Goal: Information Seeking & Learning: Learn about a topic

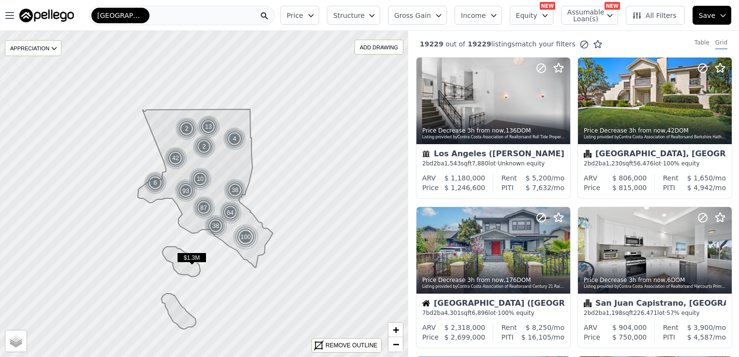
click at [376, 14] on icon "button" at bounding box center [372, 16] width 8 height 8
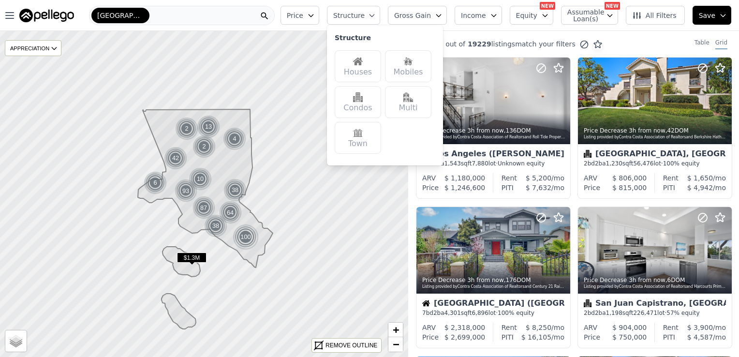
click at [363, 63] on img at bounding box center [358, 62] width 10 height 10
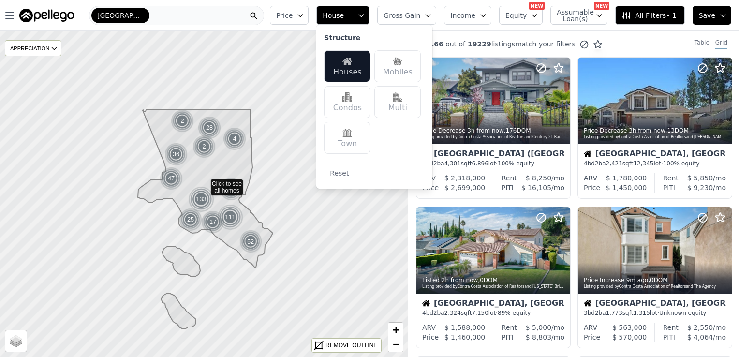
click at [352, 137] on img at bounding box center [347, 133] width 10 height 10
click at [407, 107] on div "Multi" at bounding box center [397, 102] width 46 height 32
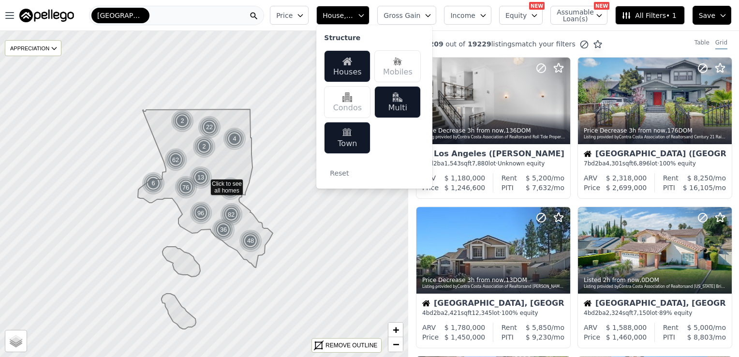
click at [304, 18] on icon "button" at bounding box center [300, 16] width 8 height 8
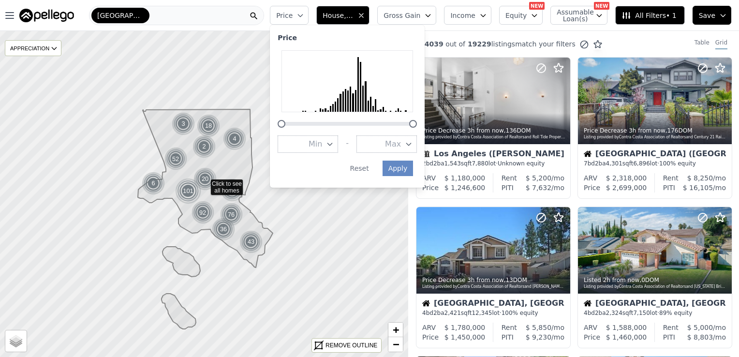
click at [304, 18] on icon "button" at bounding box center [300, 16] width 8 height 8
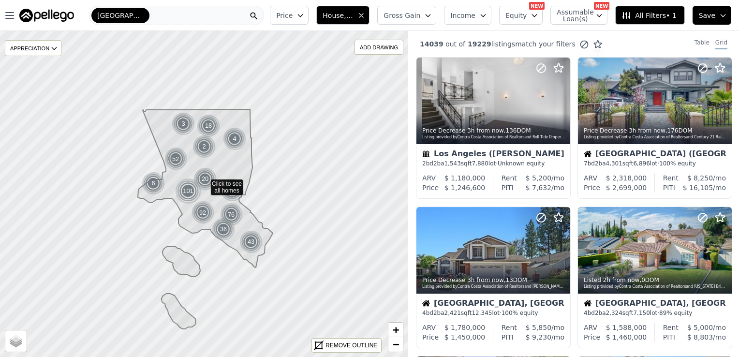
click at [420, 18] on span "Gross Gain" at bounding box center [402, 16] width 37 height 10
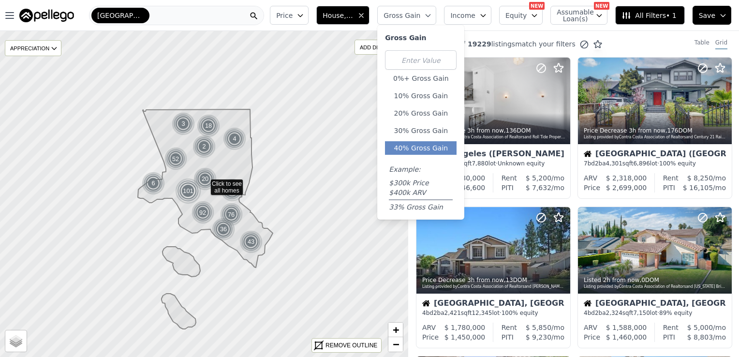
click at [445, 150] on button "40% Gross Gain" at bounding box center [421, 148] width 72 height 14
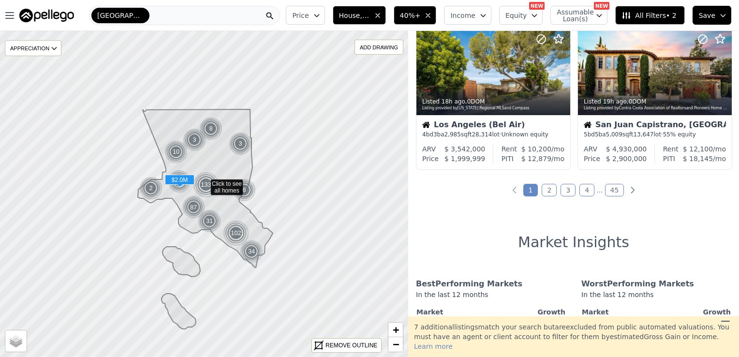
scroll to position [776, 0]
click at [551, 199] on div "536 out of 19229 listings match your filters Table Grid Price Decrease 8h ago ,…" at bounding box center [573, 173] width 331 height 285
click at [547, 188] on link "2" at bounding box center [549, 190] width 15 height 13
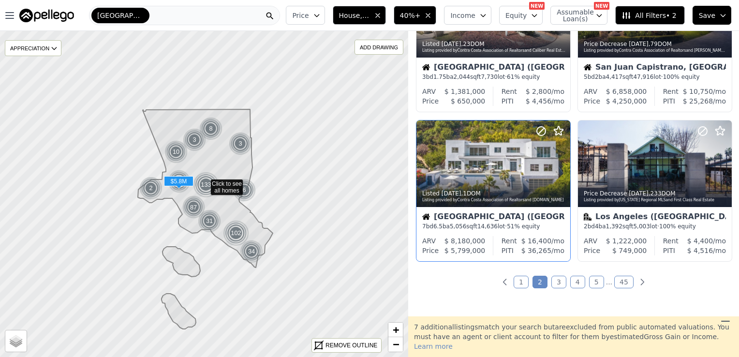
scroll to position [682, 0]
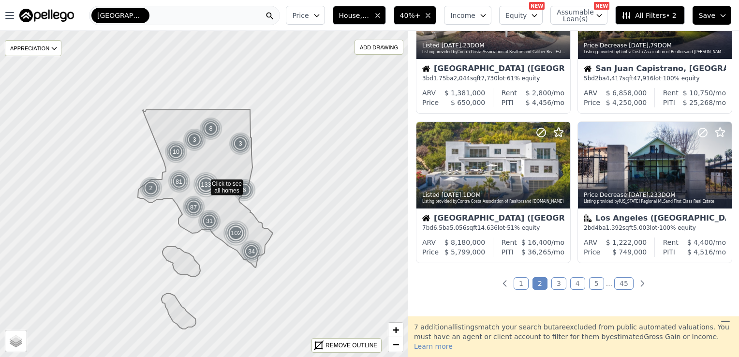
click at [551, 282] on link "3" at bounding box center [558, 283] width 15 height 13
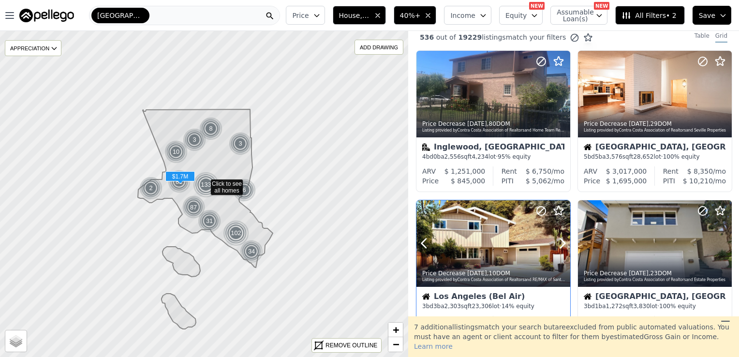
scroll to position [0, 0]
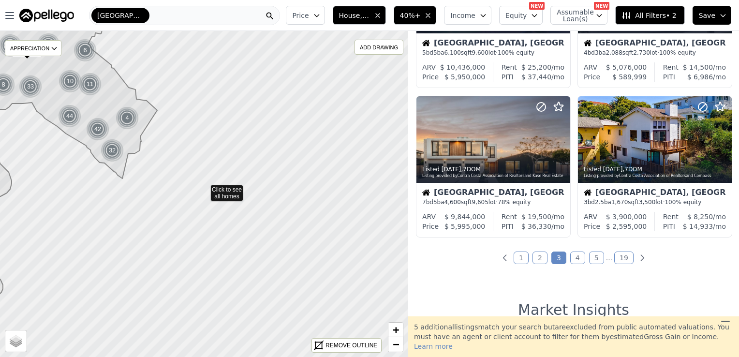
scroll to position [708, 0]
click at [576, 249] on div "220 out of 19229 listings match your filters Table Grid Listed [DATE] , 4 DOM L…" at bounding box center [573, 173] width 331 height 285
click at [576, 257] on link "4" at bounding box center [577, 257] width 15 height 13
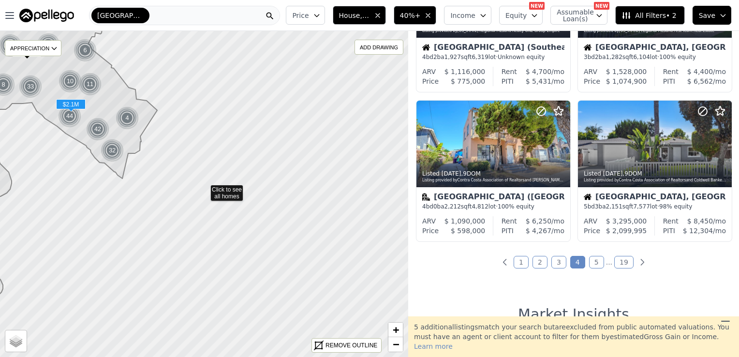
scroll to position [704, 0]
click at [593, 265] on link "5" at bounding box center [596, 262] width 15 height 13
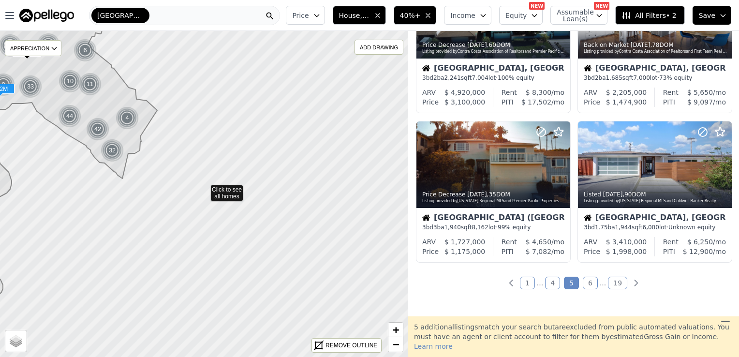
scroll to position [683, 0]
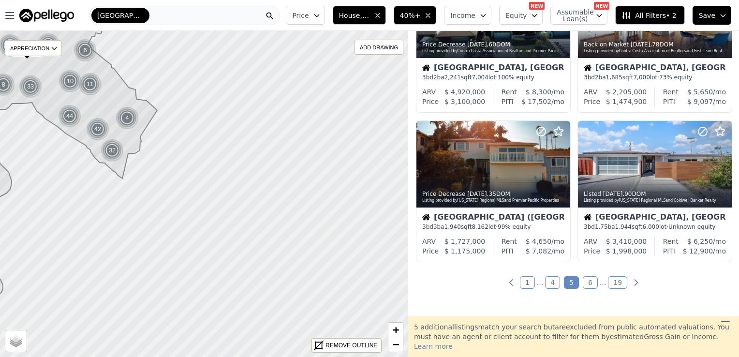
click at [587, 283] on link "6" at bounding box center [590, 282] width 15 height 13
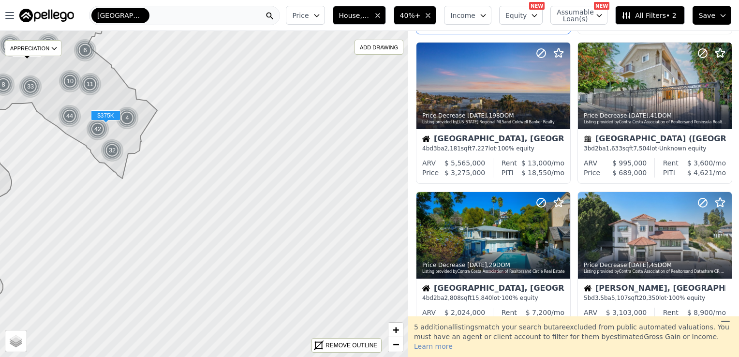
scroll to position [0, 0]
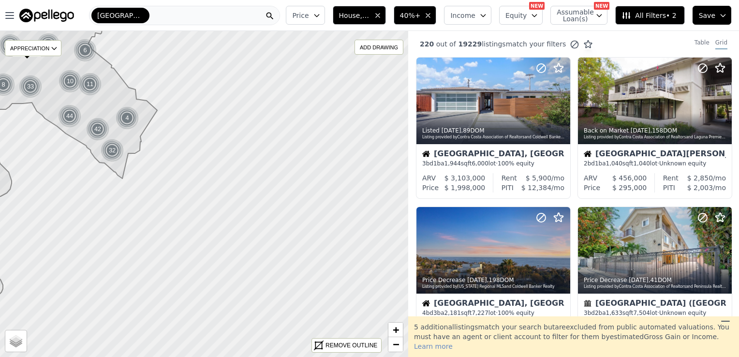
click at [185, 13] on div "[GEOGRAPHIC_DATA]-[GEOGRAPHIC_DATA]-[GEOGRAPHIC_DATA]" at bounding box center [184, 15] width 191 height 19
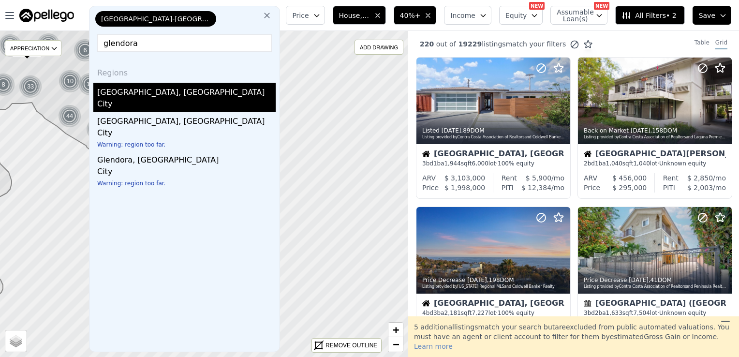
type input "glendora"
click at [143, 103] on div "City" at bounding box center [186, 105] width 178 height 14
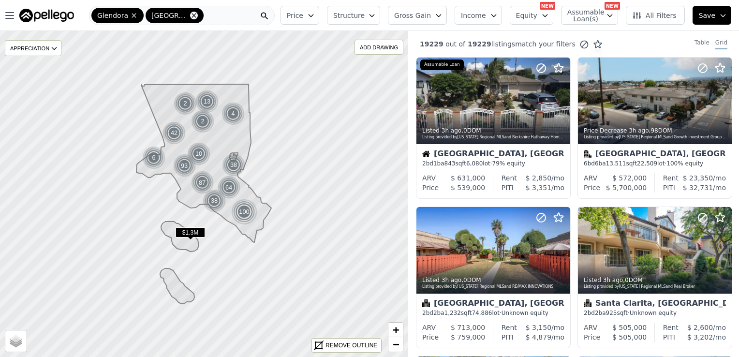
click at [192, 15] on icon at bounding box center [194, 15] width 4 height 4
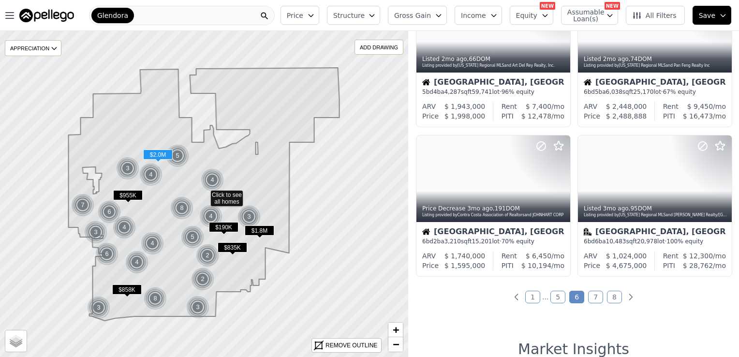
scroll to position [668, 0]
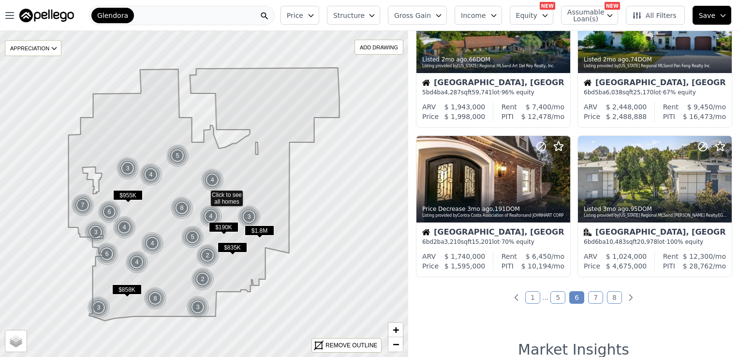
click at [534, 297] on link "1" at bounding box center [532, 297] width 15 height 13
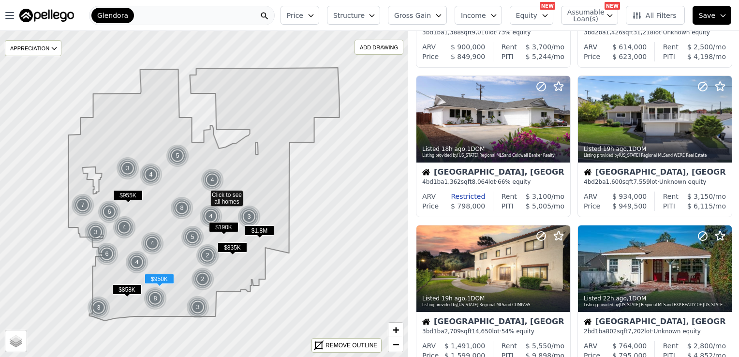
scroll to position [0, 0]
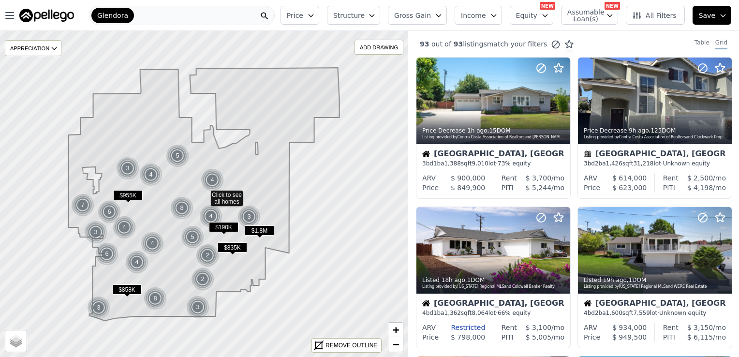
click at [447, 10] on button "Gross Gain" at bounding box center [417, 15] width 59 height 19
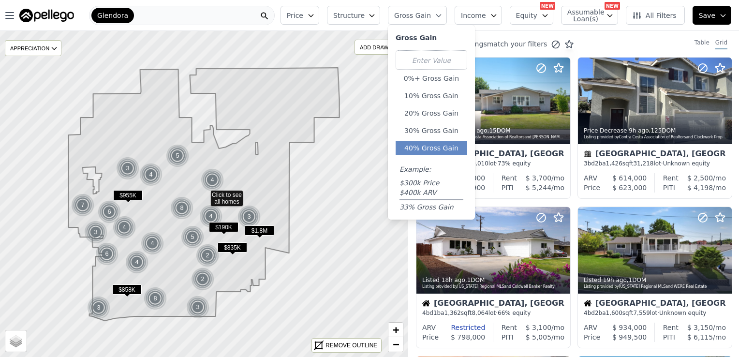
click at [445, 148] on button "40% Gross Gain" at bounding box center [432, 148] width 72 height 14
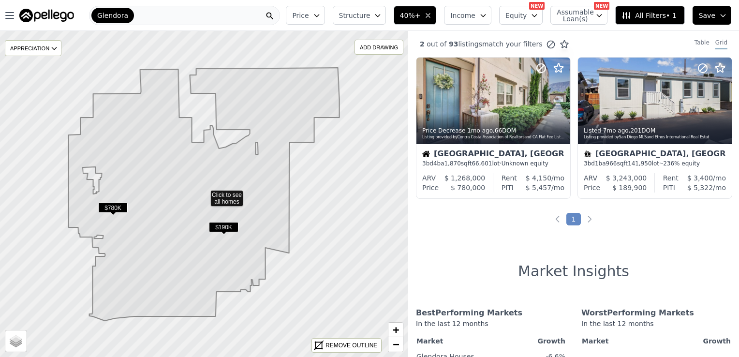
click at [433, 13] on button "40%+" at bounding box center [415, 15] width 43 height 19
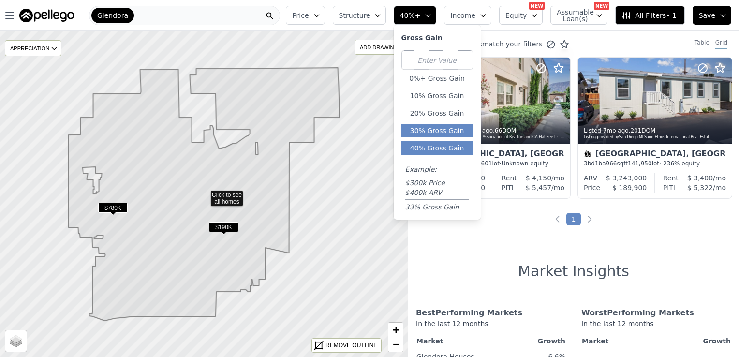
click at [453, 127] on button "30% Gross Gain" at bounding box center [437, 131] width 72 height 14
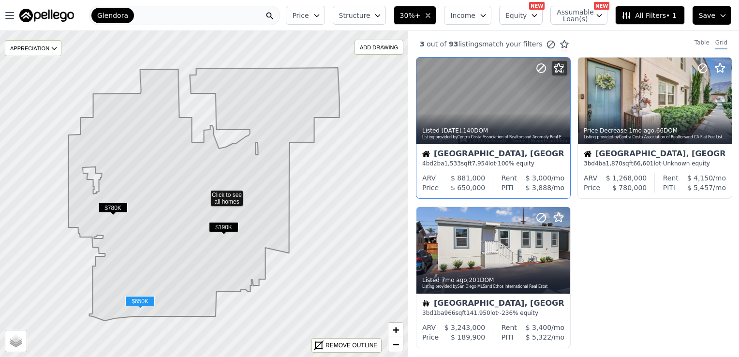
click at [485, 118] on div at bounding box center [493, 121] width 154 height 17
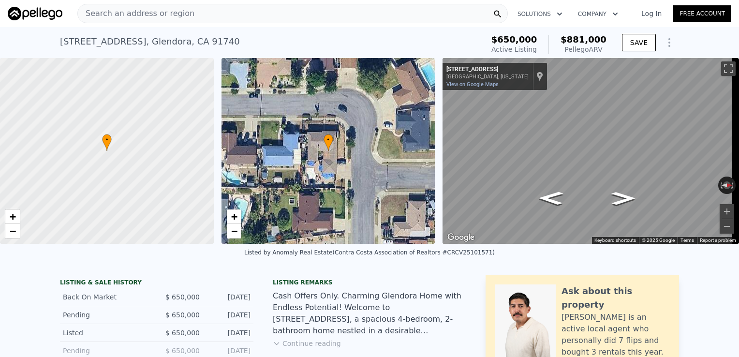
click at [511, 38] on span "$650,000" at bounding box center [514, 39] width 46 height 10
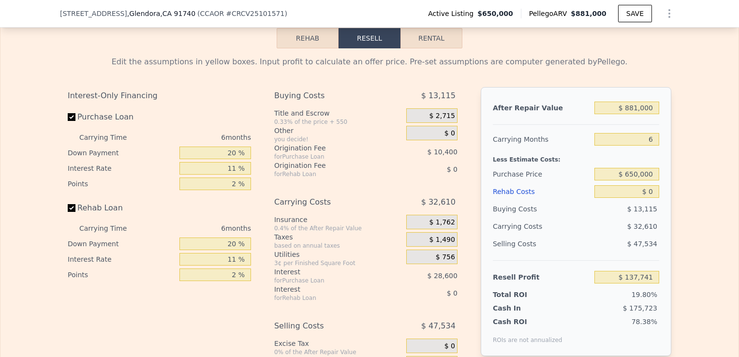
scroll to position [1451, 0]
click at [234, 159] on input "20 %" at bounding box center [215, 152] width 72 height 13
type input "10 %"
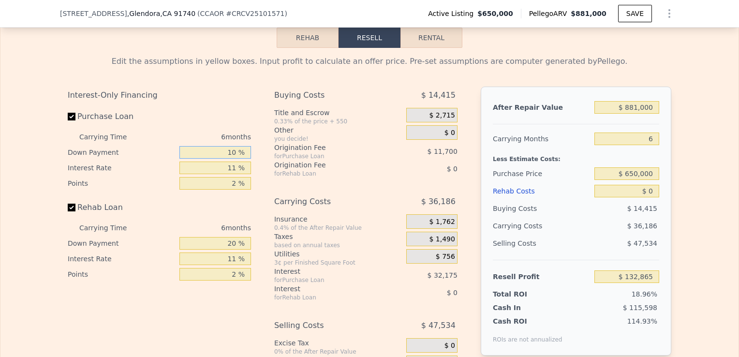
type input "$ 132,865"
type input "10 %"
click at [234, 190] on input "2 %" at bounding box center [215, 183] width 72 height 13
type input "2 %"
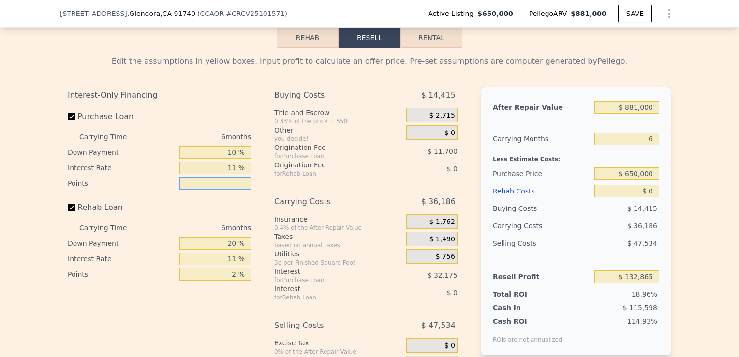
type input "0 %"
type input "$ 144,565"
type input "0 %"
click at [215, 220] on div "Rehab Loan" at bounding box center [159, 209] width 183 height 21
click at [68, 211] on input "Rehab Loan" at bounding box center [72, 208] width 8 height 8
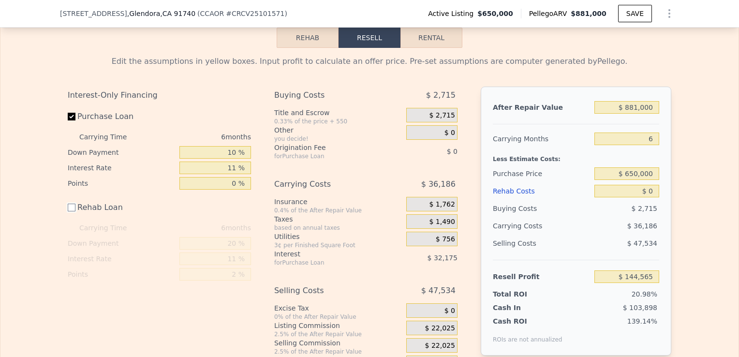
click at [68, 211] on input "Rehab Loan" at bounding box center [72, 208] width 8 height 8
checkbox input "true"
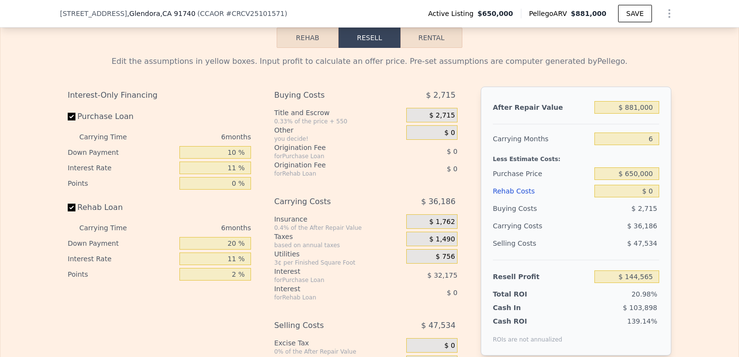
click at [232, 236] on div "6 months" at bounding box center [198, 227] width 105 height 15
click at [232, 250] on input "20 %" at bounding box center [215, 243] width 72 height 13
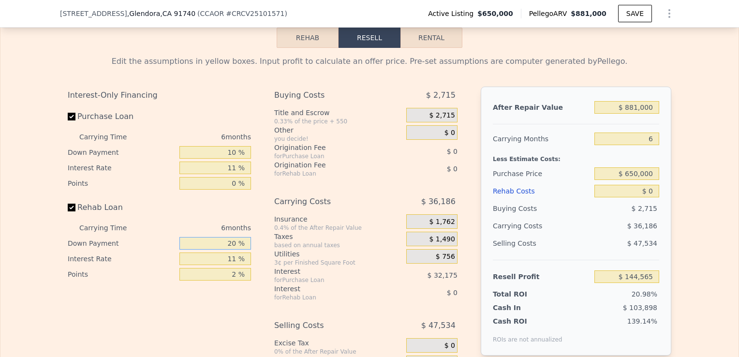
drag, startPoint x: 226, startPoint y: 256, endPoint x: 251, endPoint y: 260, distance: 25.9
click at [251, 260] on div "Interest-Only Financing Purchase Loan Carrying Time 6 months Down Payment 10 % …" at bounding box center [163, 247] width 191 height 321
type input "0 %"
click at [253, 318] on div "Interest-Only Financing Purchase Loan Carrying Time 6 months Down Payment 10 % …" at bounding box center [163, 247] width 191 height 321
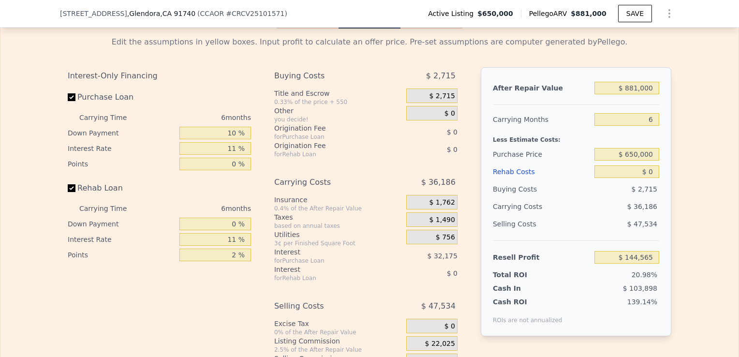
scroll to position [1449, 0]
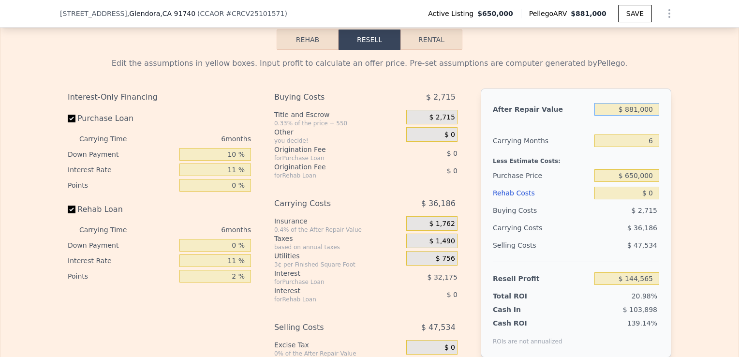
click at [633, 116] on input "$ 881,000" at bounding box center [626, 109] width 65 height 13
type input "$ 9"
type input "-$ 687,680"
type input "$ 91"
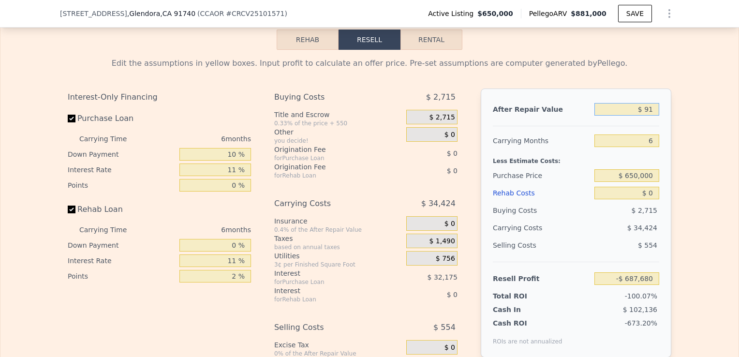
type input "-$ 687,602"
type input "$ 910"
type input "-$ 686,830"
type input "$ 9,100"
type input "-$ 679,093"
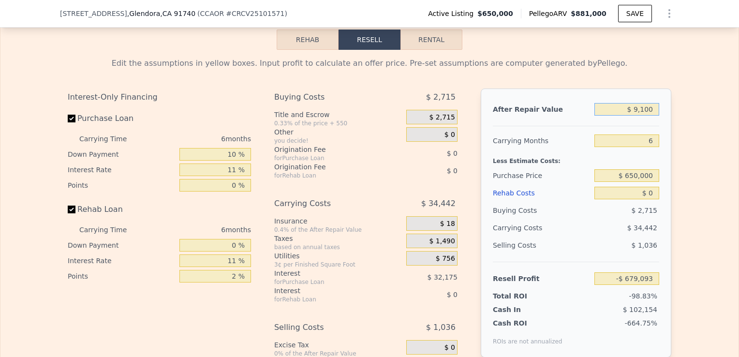
type input "$ 91,000"
type input "-$ 601,724"
type input "$ 910,000"
type input "$ 171,961"
type input "$ 910,000"
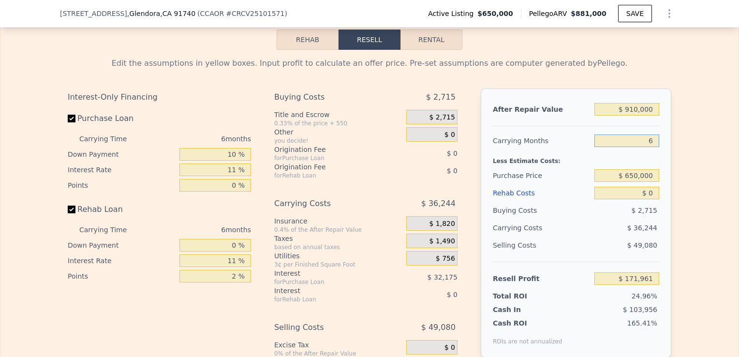
click at [645, 147] on input "6" at bounding box center [626, 140] width 65 height 13
type input "4"
type input "$ 184,043"
type input "4"
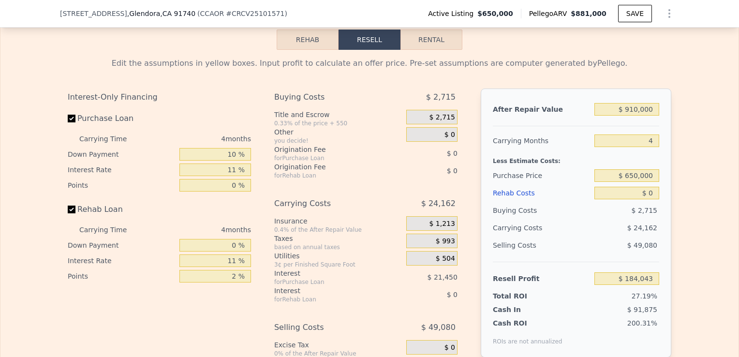
click at [565, 184] on div "Purchase Price" at bounding box center [542, 175] width 98 height 17
click at [645, 182] on input "$ 650,000" at bounding box center [626, 175] width 65 height 13
type input "$ 630,000"
click at [639, 199] on input "$ 0" at bounding box center [626, 193] width 65 height 13
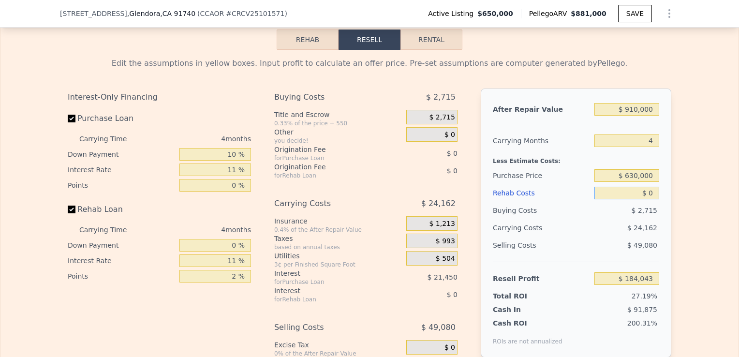
type input "$ 204,770"
click at [639, 199] on input "$ 0" at bounding box center [626, 193] width 65 height 13
click at [648, 199] on input "$ 0" at bounding box center [626, 193] width 65 height 13
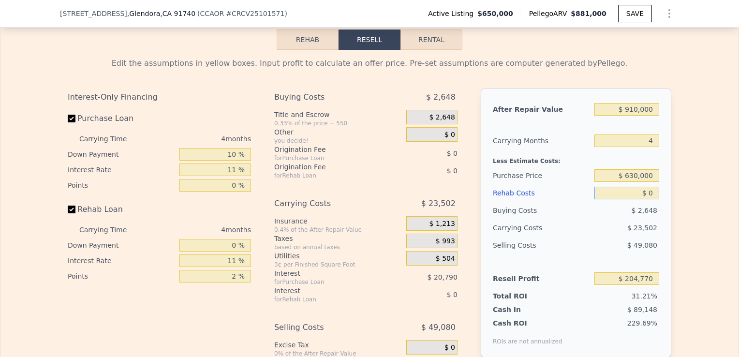
type input "$ 3"
type input "$ 204,767"
type input "$ 30"
type input "$ 204,739"
type input "$ 300"
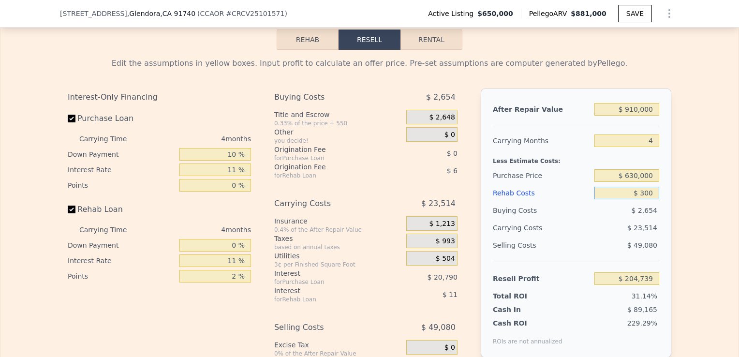
type input "$ 204,452"
type input "$ 3,000"
type input "$ 201,598"
type input "$ 30,000"
type input "$ 173,070"
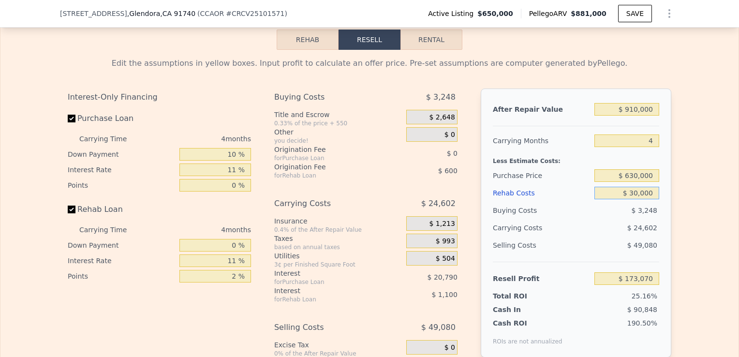
type input "$ 30,000"
click at [573, 236] on div "$ 24,602" at bounding box center [608, 227] width 102 height 17
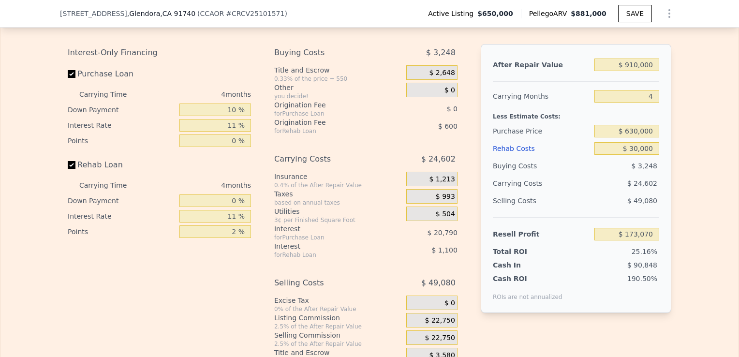
scroll to position [1494, 0]
drag, startPoint x: 621, startPoint y: 245, endPoint x: 661, endPoint y: 252, distance: 40.8
click at [661, 252] on div "After Repair Value $ 910,000 Carrying Months 4 Less Estimate Costs: Purchase Pr…" at bounding box center [576, 178] width 191 height 269
click at [642, 255] on span "25.16%" at bounding box center [645, 251] width 26 height 8
drag, startPoint x: 621, startPoint y: 248, endPoint x: 644, endPoint y: 253, distance: 23.2
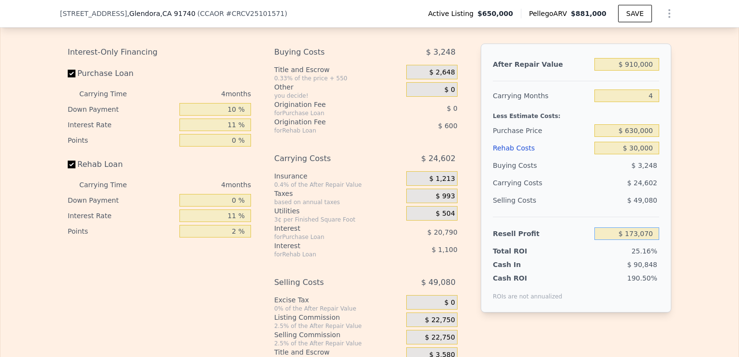
click at [644, 242] on div "$ 173,070" at bounding box center [626, 233] width 65 height 17
click at [643, 255] on span "25.16%" at bounding box center [645, 251] width 26 height 8
click at [649, 255] on span "25.16%" at bounding box center [645, 251] width 26 height 8
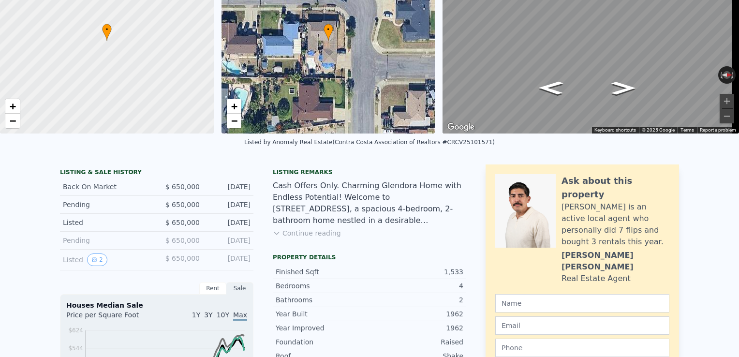
scroll to position [0, 0]
